Goal: Transaction & Acquisition: Book appointment/travel/reservation

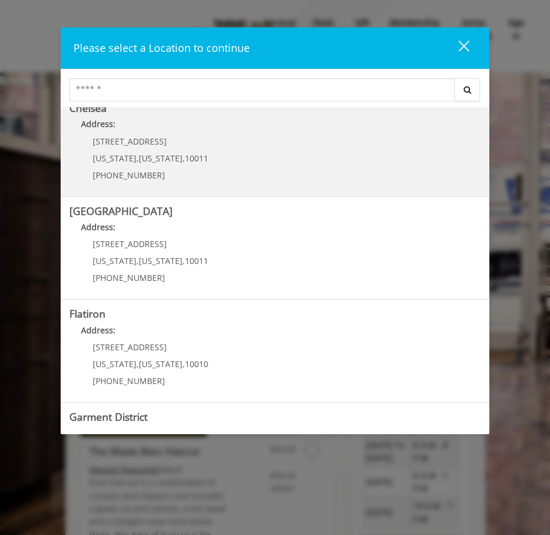
scroll to position [175, 0]
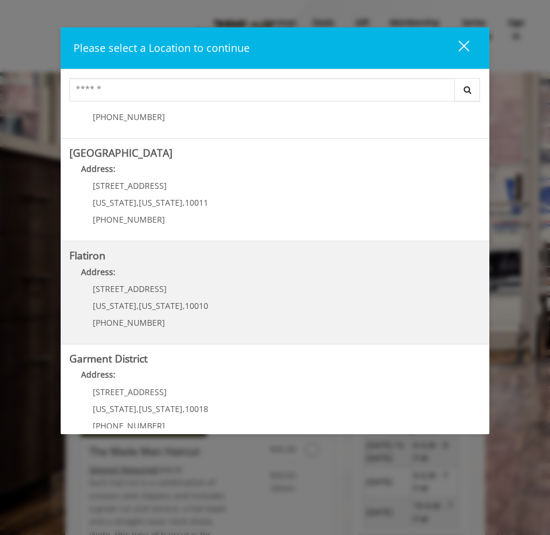
click at [134, 290] on span "[STREET_ADDRESS]" at bounding box center [130, 288] width 74 height 11
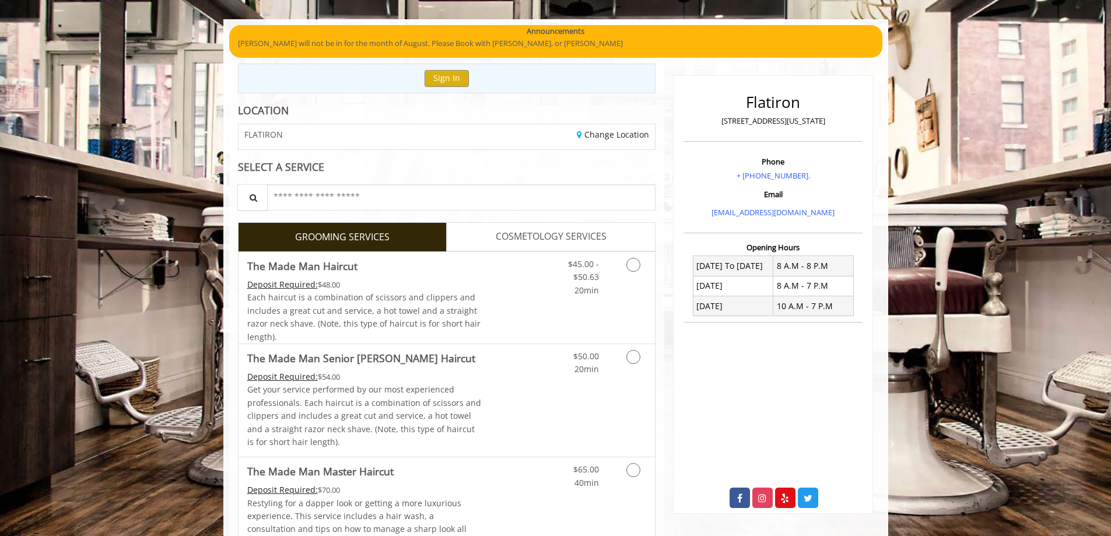
scroll to position [117, 0]
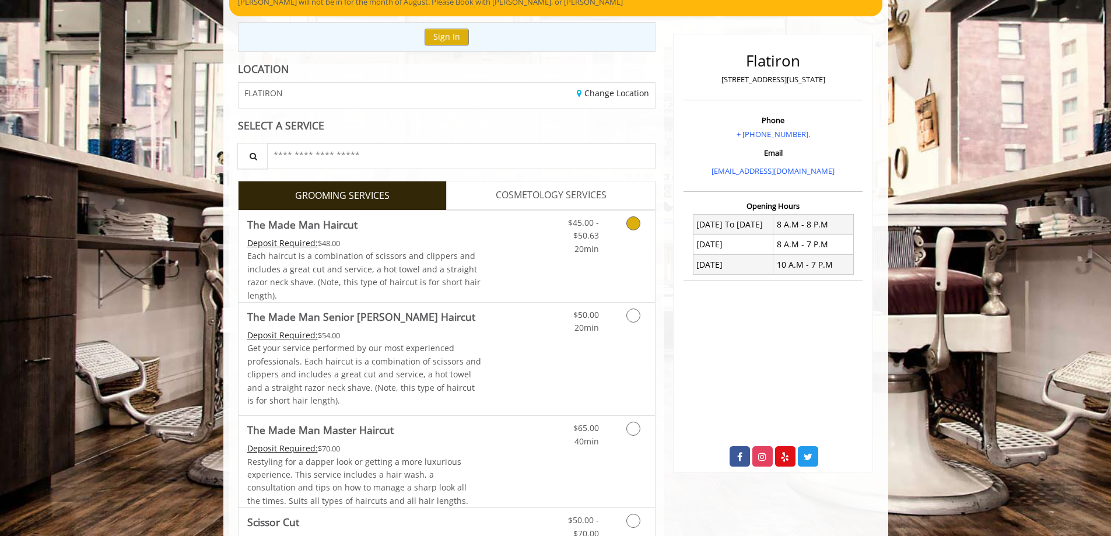
click at [558, 248] on span "20min" at bounding box center [586, 248] width 24 height 11
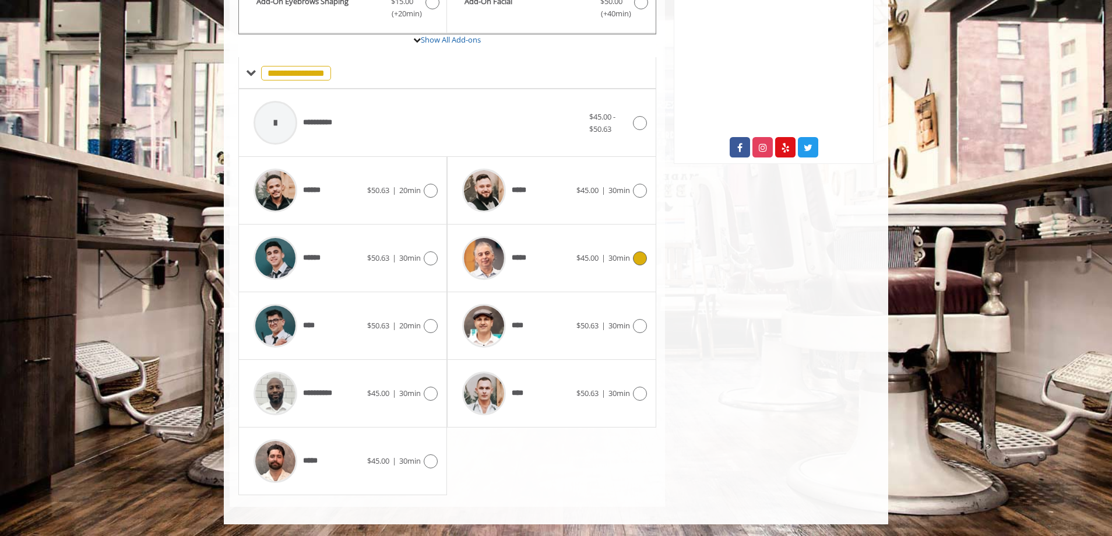
click at [558, 265] on div "***** $45.00 | 30min" at bounding box center [551, 257] width 190 height 55
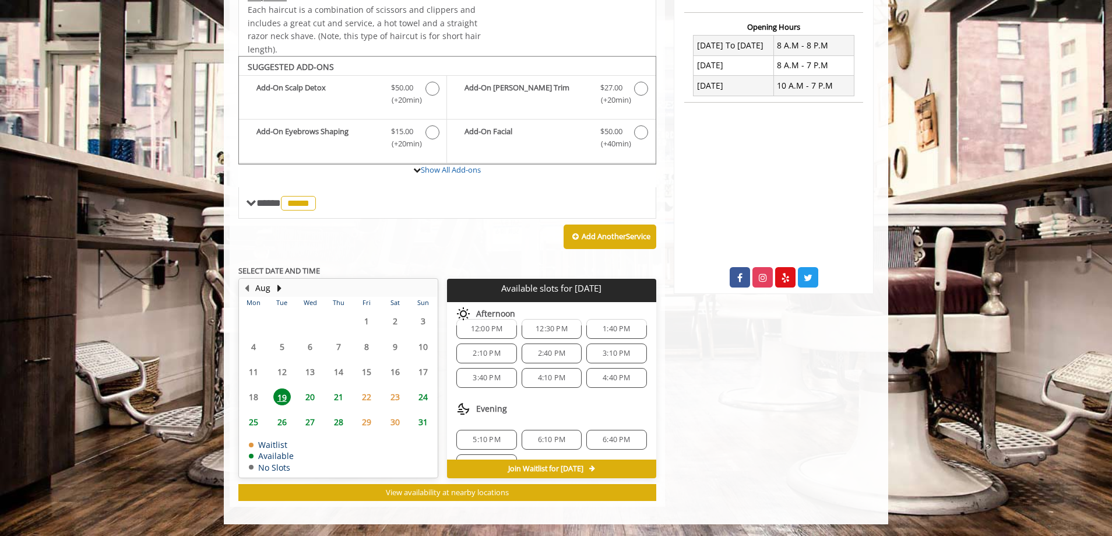
scroll to position [126, 0]
click at [473, 410] on div "5:10 PM" at bounding box center [486, 416] width 60 height 20
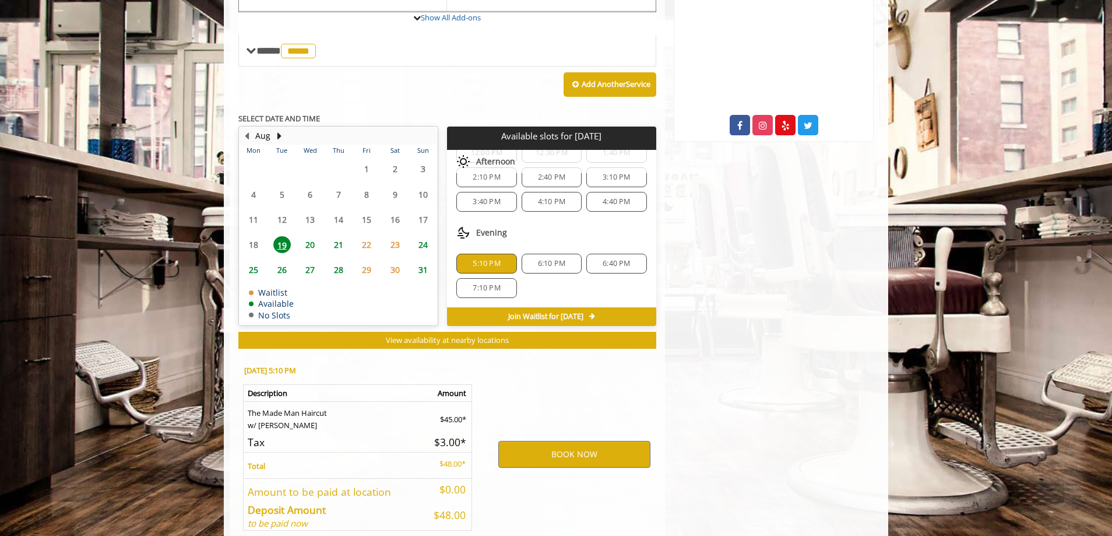
scroll to position [506, 0]
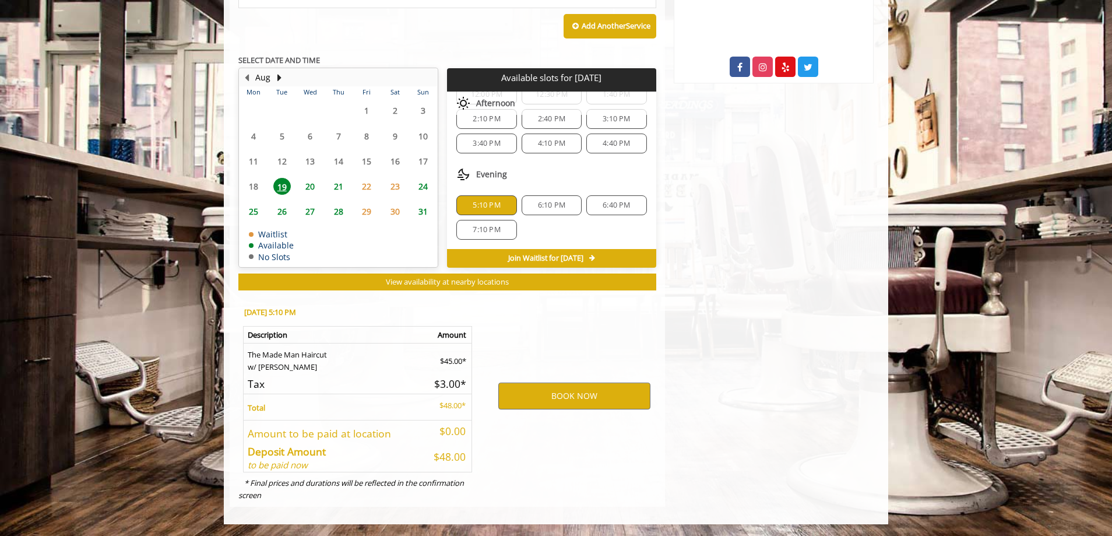
click at [351, 434] on h5 "Amount to be paid at location" at bounding box center [333, 433] width 170 height 11
click at [389, 395] on td "Total" at bounding box center [334, 407] width 180 height 26
click at [558, 401] on button "BOOK NOW" at bounding box center [574, 395] width 152 height 27
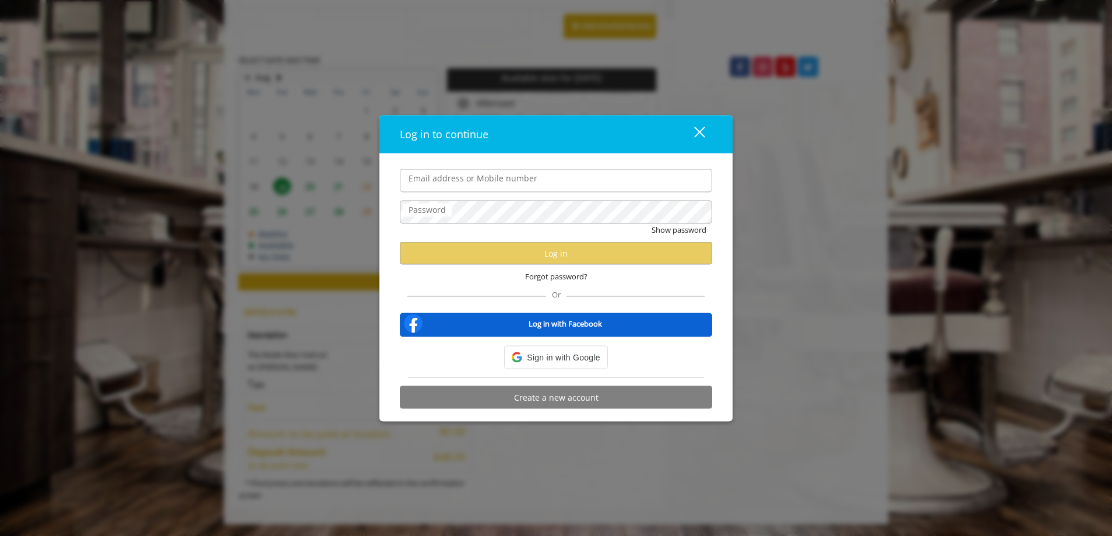
type input "**********"
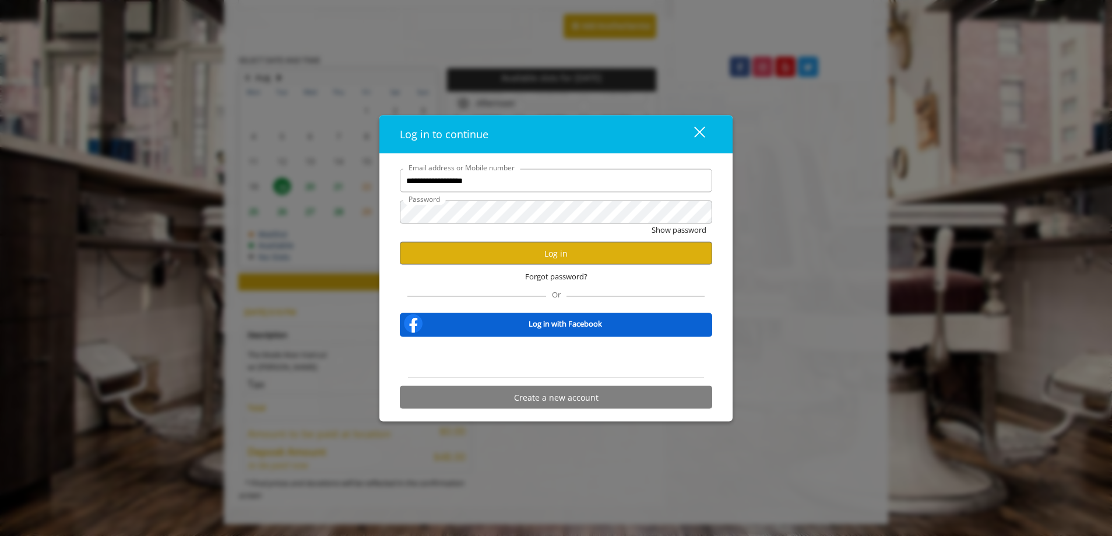
scroll to position [0, 0]
click at [470, 250] on button "Log in" at bounding box center [556, 253] width 312 height 23
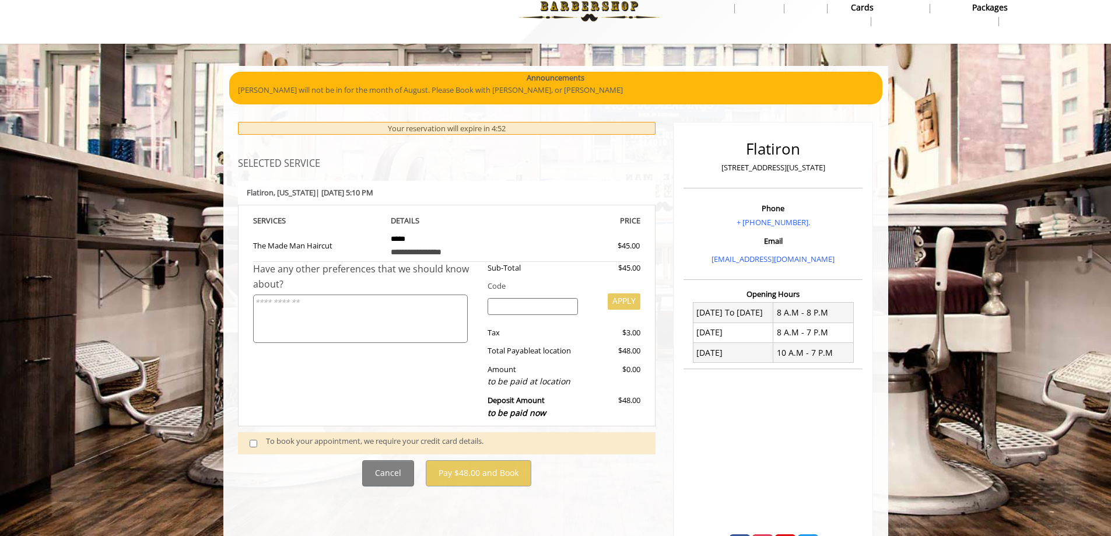
scroll to position [82, 0]
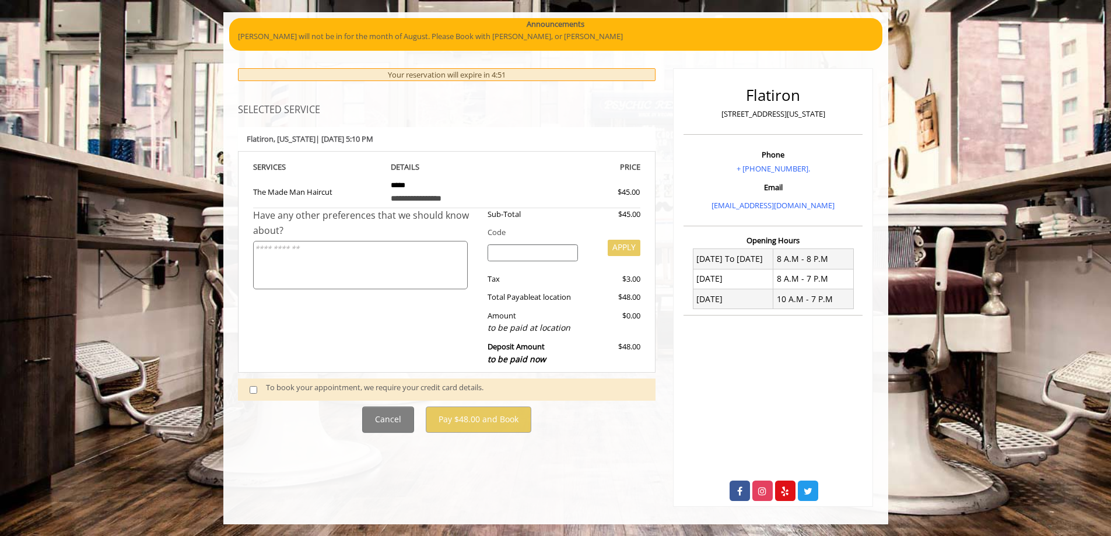
click at [257, 389] on span at bounding box center [258, 389] width 34 height 16
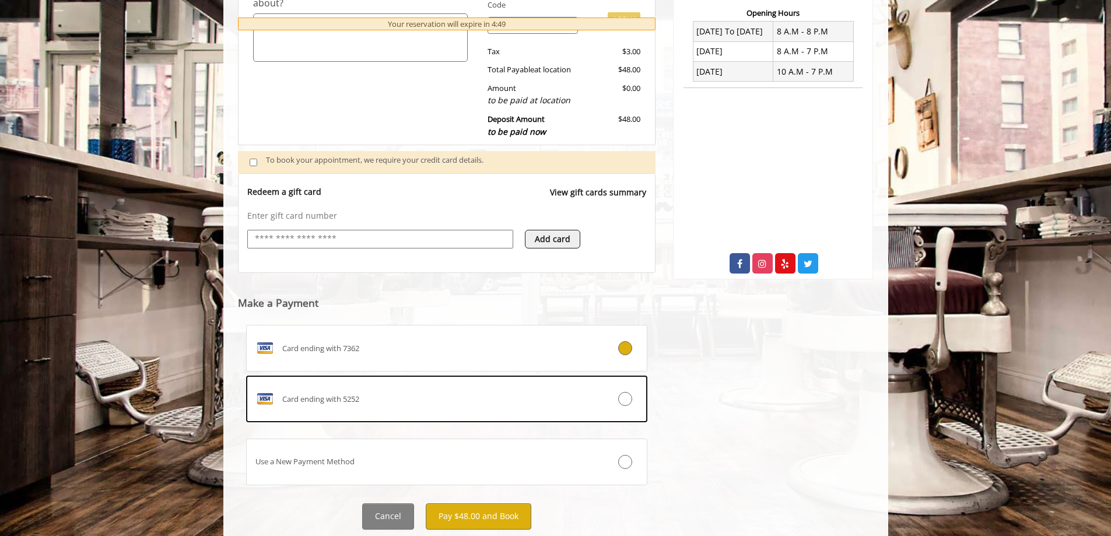
scroll to position [344, 0]
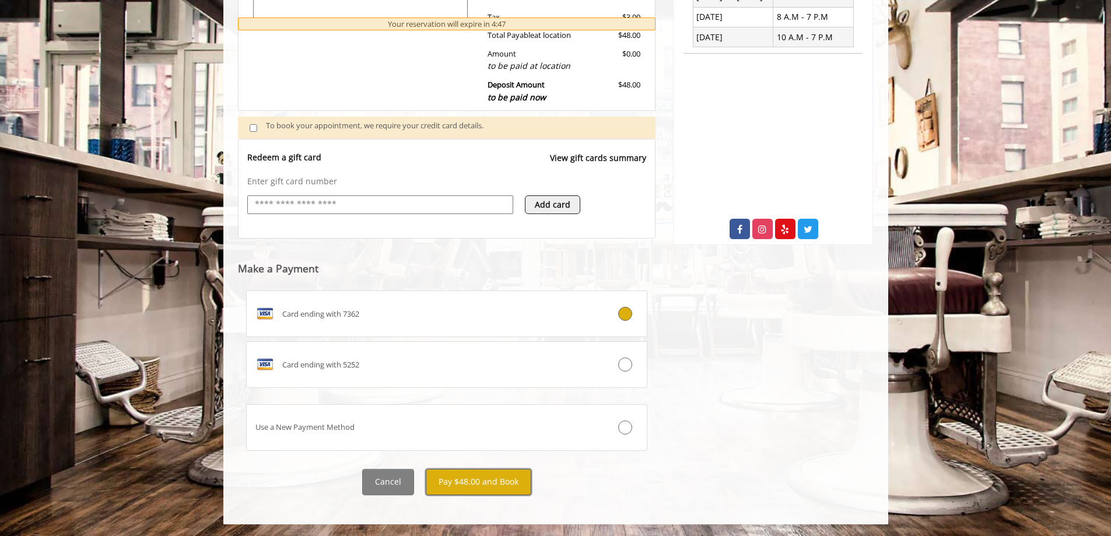
click at [500, 486] on button "Pay $48.00 and Book" at bounding box center [479, 482] width 106 height 26
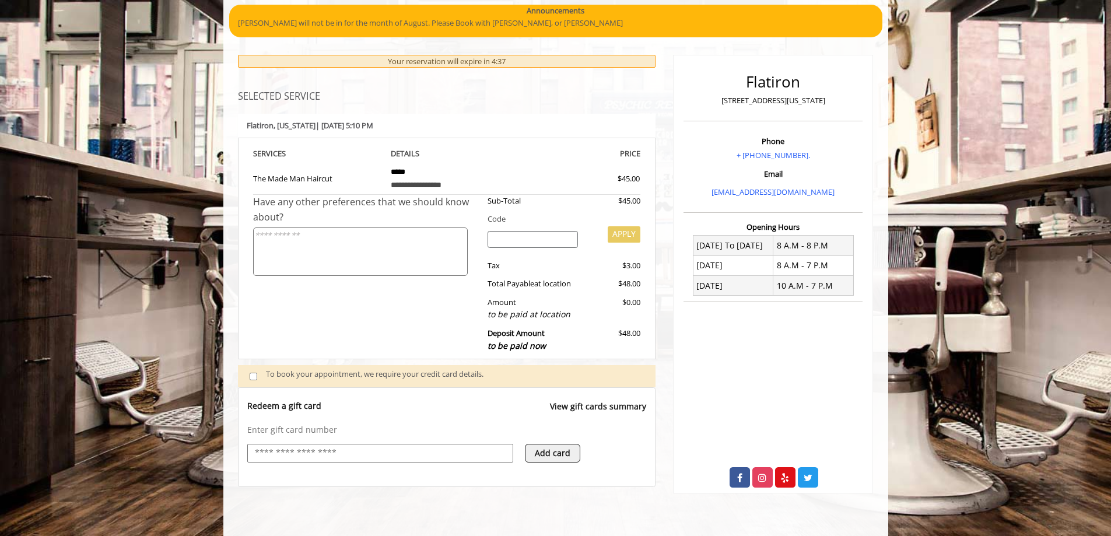
scroll to position [58, 0]
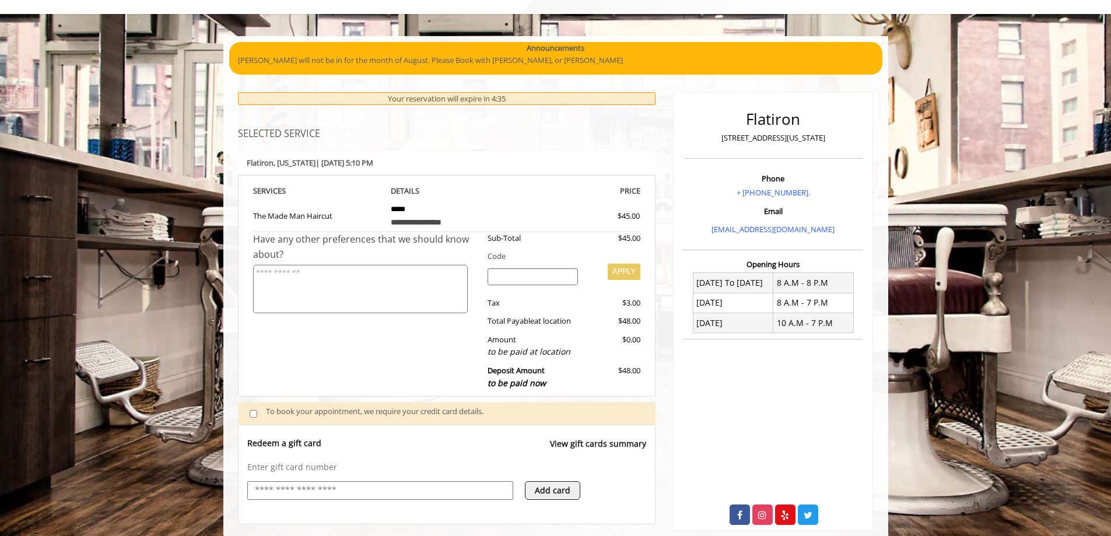
click at [380, 287] on textarea at bounding box center [360, 289] width 215 height 48
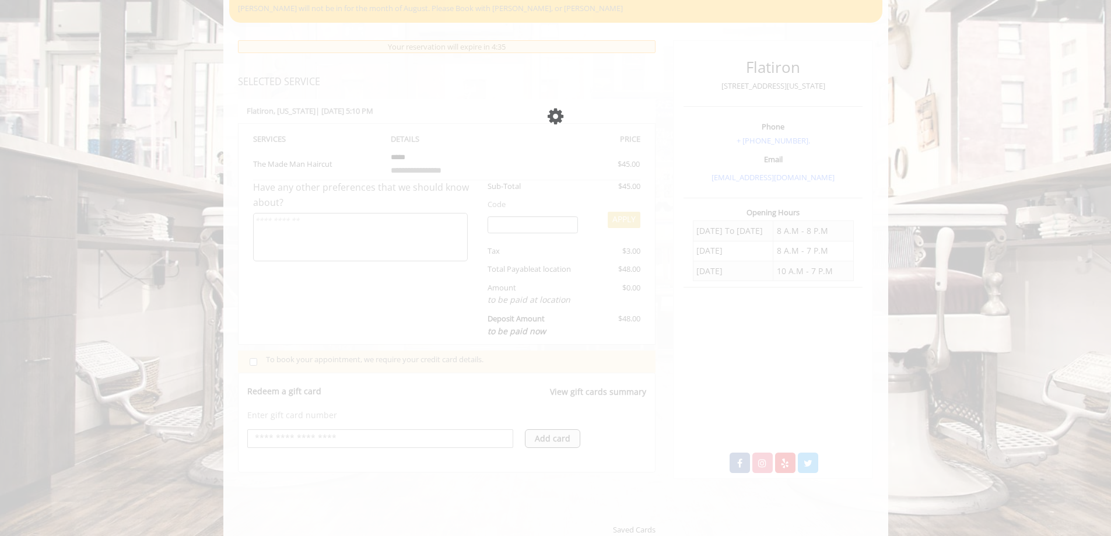
scroll to position [175, 0]
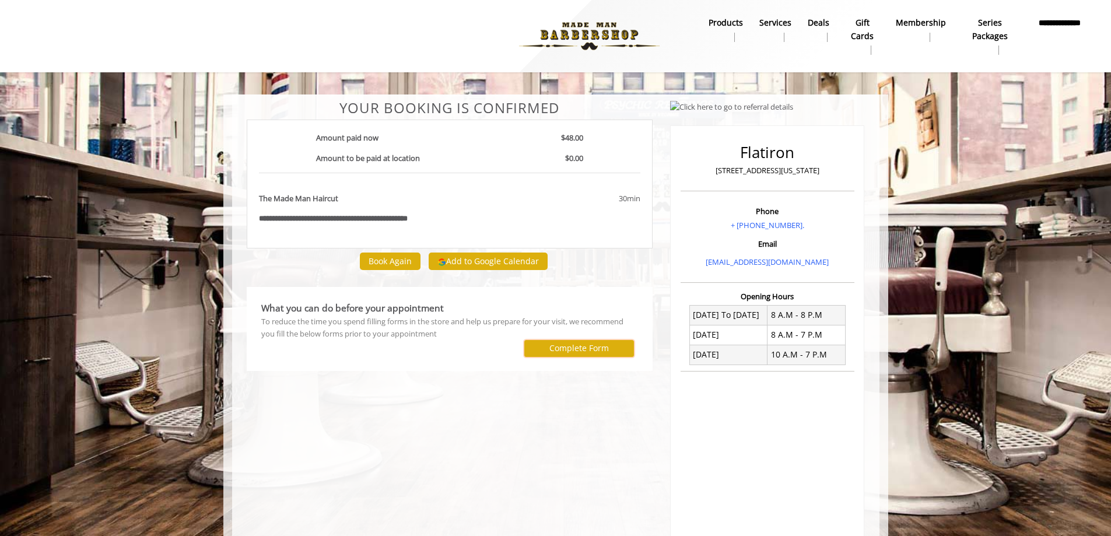
click at [558, 341] on button "Complete Form" at bounding box center [579, 348] width 110 height 17
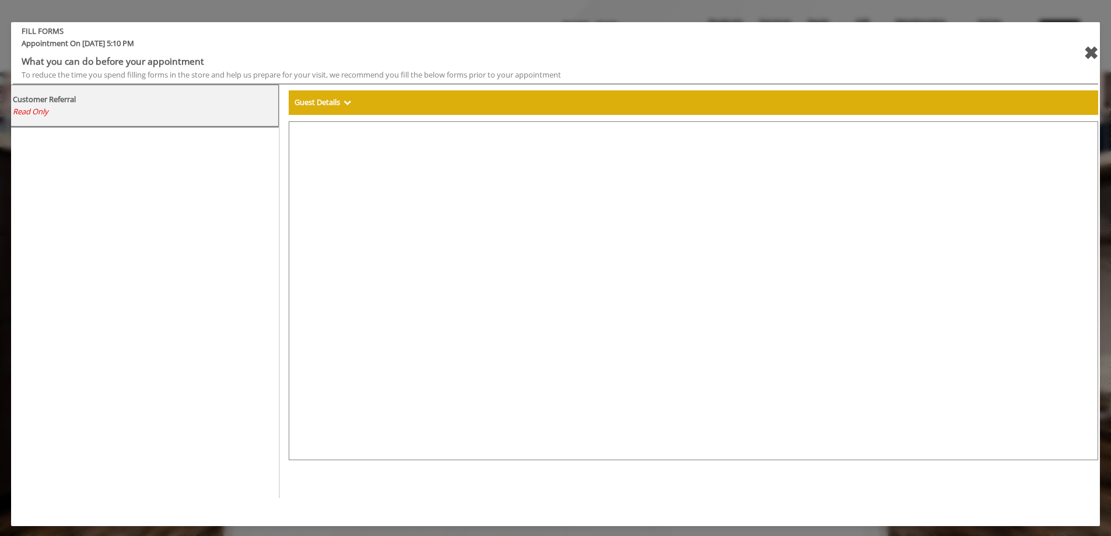
select select "***"
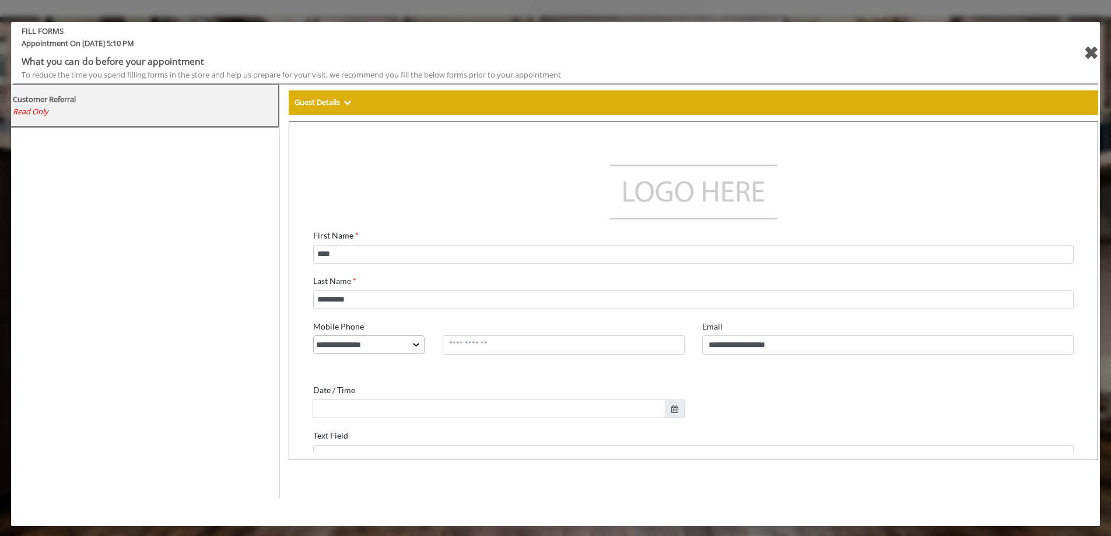
click at [558, 55] on div "✖" at bounding box center [1090, 53] width 15 height 28
